Goal: Obtain resource: Obtain resource

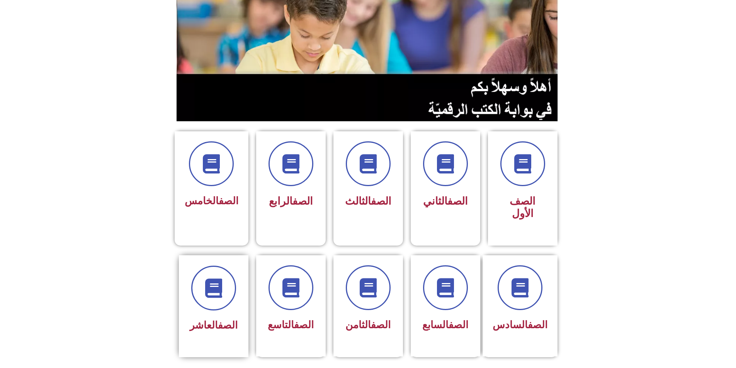
scroll to position [116, 0]
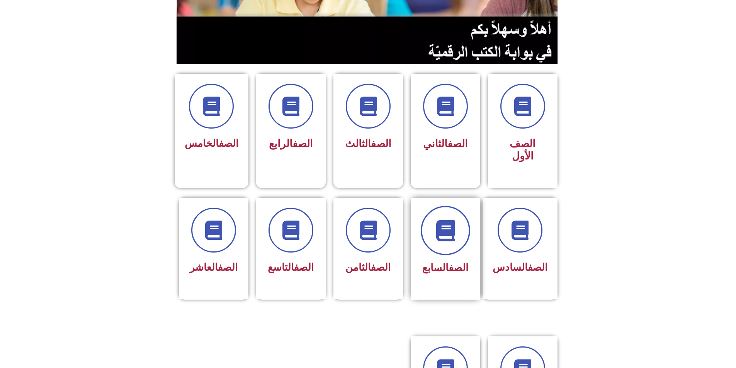
click at [441, 220] on icon at bounding box center [445, 230] width 21 height 21
click at [381, 206] on span at bounding box center [368, 230] width 49 height 49
click at [425, 206] on span at bounding box center [445, 230] width 49 height 49
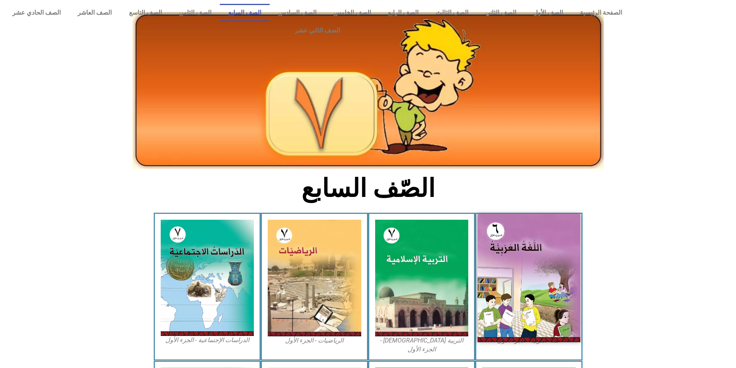
click at [534, 239] on img at bounding box center [529, 278] width 103 height 128
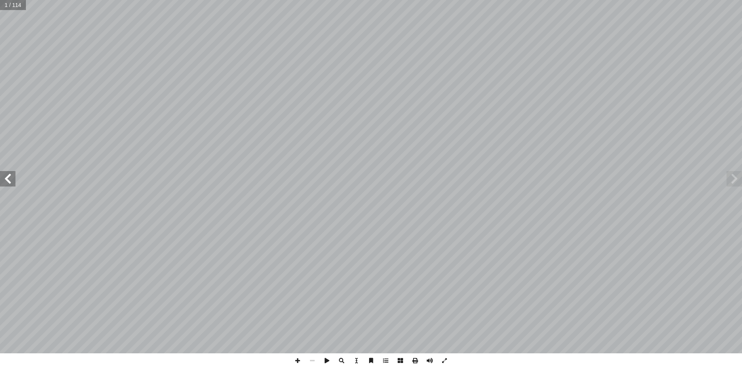
click at [8, 181] on span at bounding box center [7, 178] width 15 height 15
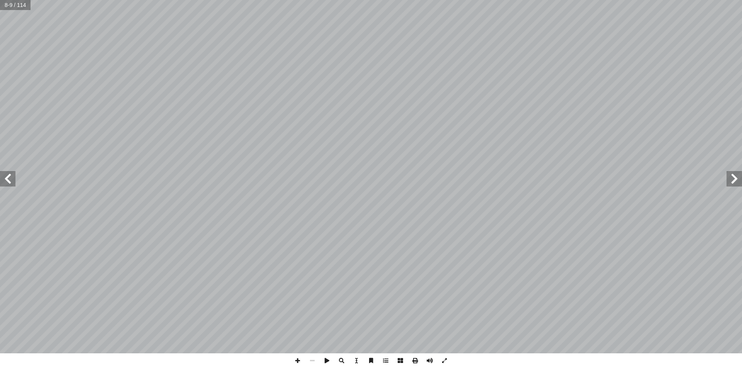
click at [8, 181] on span at bounding box center [7, 178] width 15 height 15
click at [414, 361] on span at bounding box center [415, 361] width 15 height 15
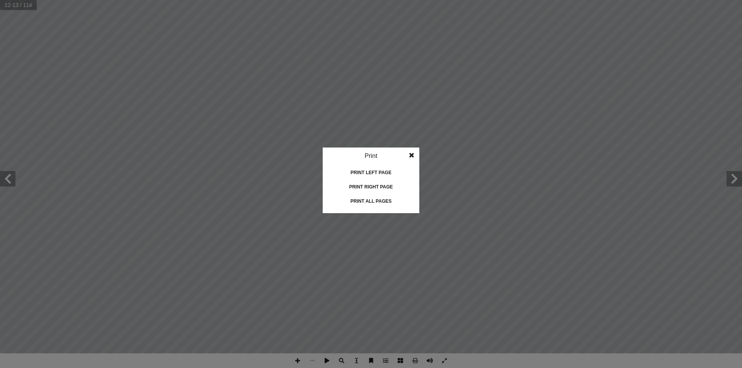
click at [372, 155] on div "Print" at bounding box center [371, 156] width 97 height 17
click at [370, 201] on div "Print all pages" at bounding box center [370, 201] width 77 height 12
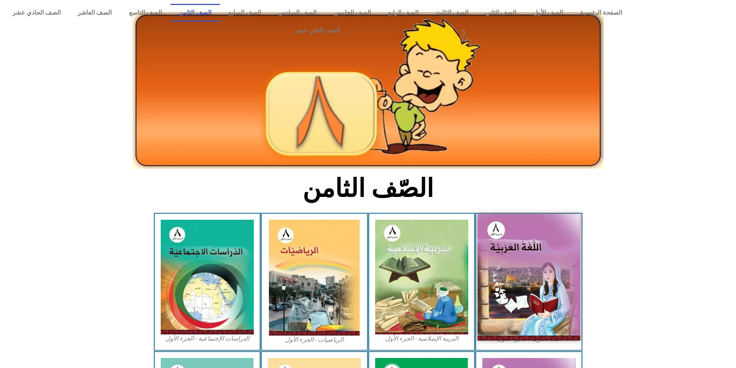
click at [541, 251] on img at bounding box center [529, 277] width 103 height 126
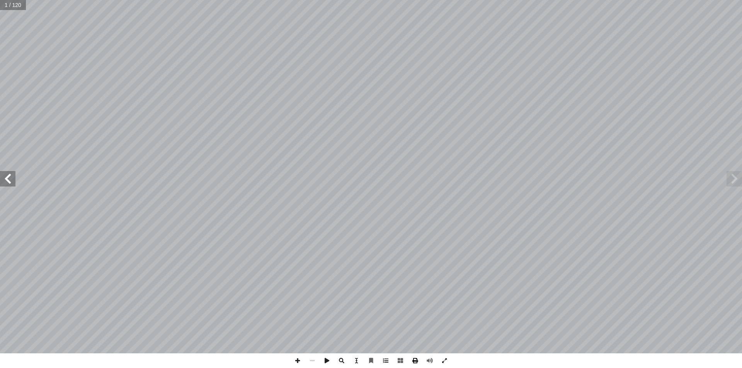
click at [412, 360] on span at bounding box center [415, 361] width 15 height 15
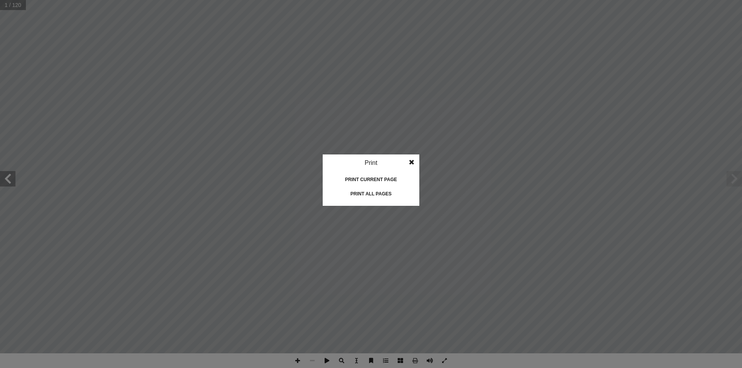
click at [369, 194] on div "Print all pages" at bounding box center [370, 194] width 77 height 12
